Goal: Book appointment/travel/reservation

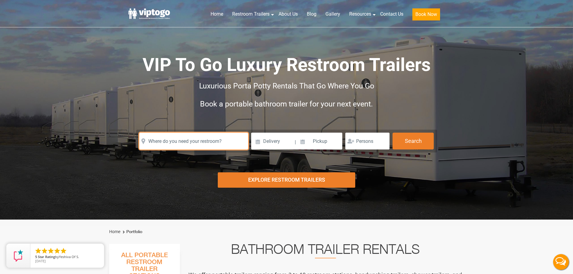
click at [173, 141] on input "text" at bounding box center [193, 141] width 109 height 17
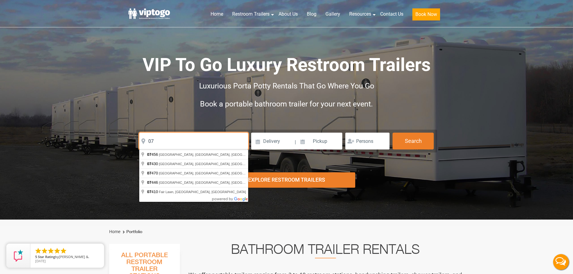
type input "0"
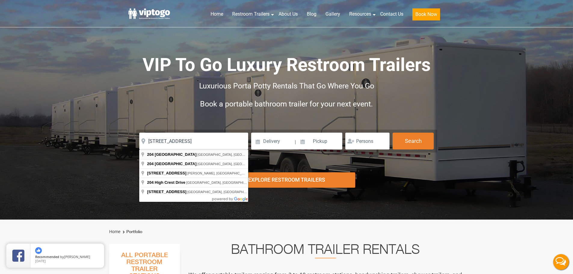
type input "[STREET_ADDRESS]"
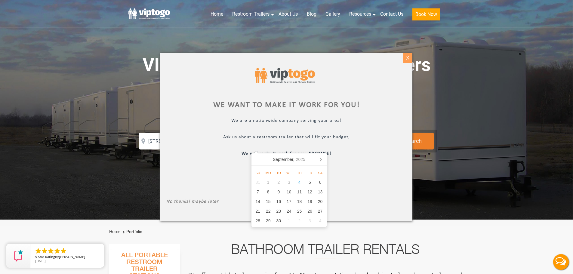
click at [410, 58] on div "X" at bounding box center [407, 58] width 9 height 10
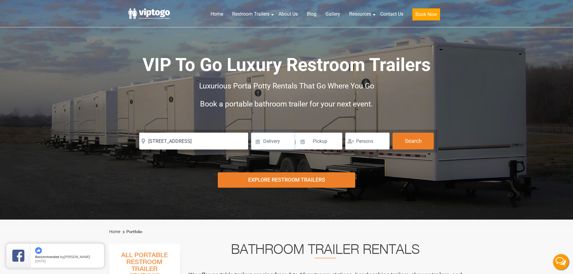
click at [290, 140] on input at bounding box center [272, 141] width 43 height 17
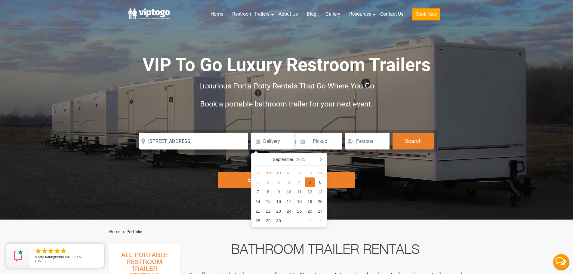
click at [308, 184] on div "5" at bounding box center [310, 182] width 11 height 10
type input "[DATE]"
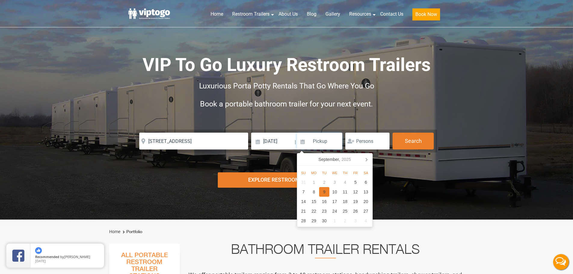
click at [326, 192] on div "9" at bounding box center [324, 192] width 11 height 10
type input "[DATE]"
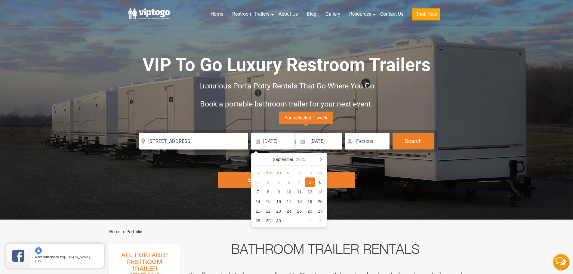
click at [282, 145] on input "[DATE]" at bounding box center [272, 141] width 43 height 17
click at [300, 181] on div "4" at bounding box center [299, 182] width 11 height 10
type input "[DATE]"
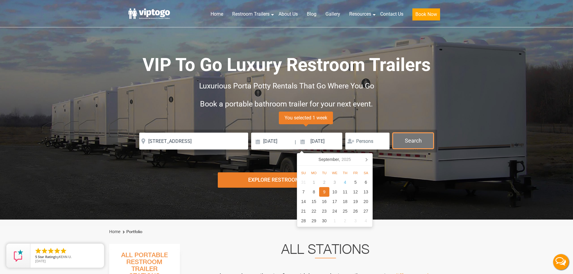
click at [413, 144] on button "Search" at bounding box center [412, 141] width 41 height 16
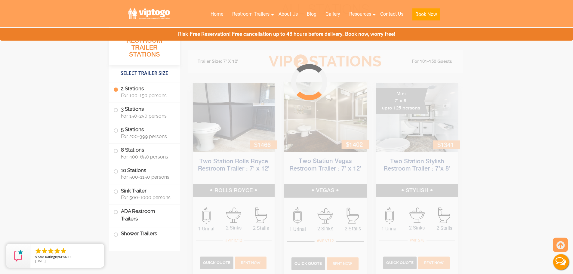
scroll to position [244, 0]
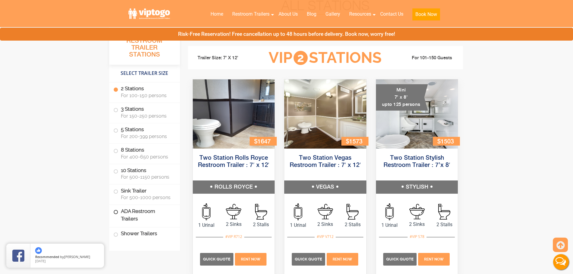
click at [142, 220] on label "ADA Restroom Trailers" at bounding box center [144, 215] width 62 height 20
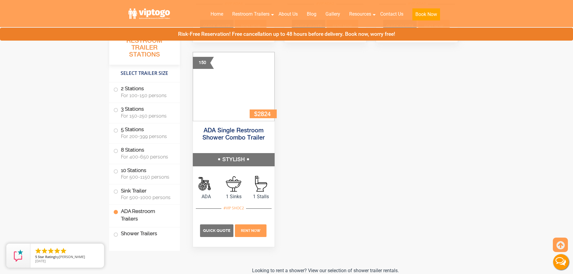
scroll to position [2309, 0]
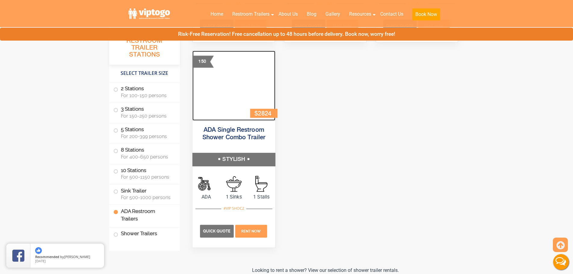
click at [214, 79] on img at bounding box center [233, 86] width 83 height 70
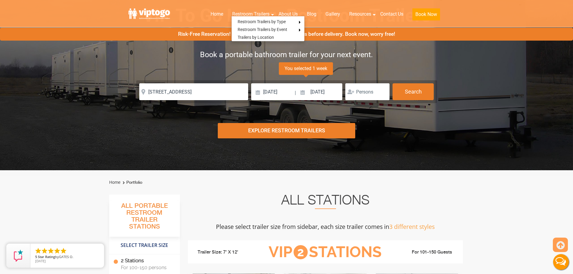
scroll to position [0, 0]
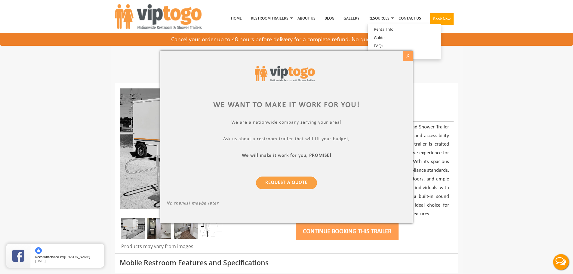
click at [405, 58] on div "X" at bounding box center [407, 56] width 9 height 10
